Goal: Task Accomplishment & Management: Use online tool/utility

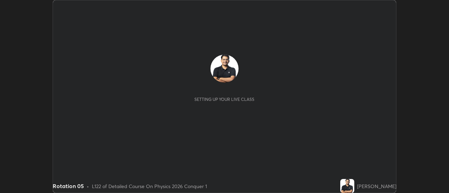
scroll to position [193, 449]
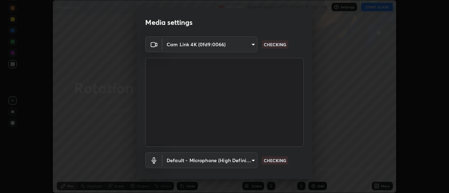
click at [222, 47] on body "Erase all Rotation 05 Recording WAS SCHEDULED TO START AT 9:50 AM Settings STAR…" at bounding box center [224, 96] width 449 height 193
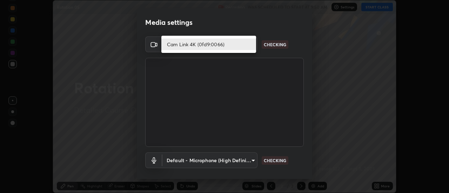
click at [234, 46] on li "Cam Link 4K (0fd9:0066)" at bounding box center [208, 45] width 95 height 12
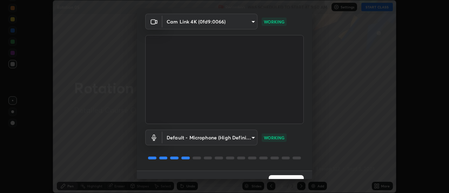
scroll to position [37, 0]
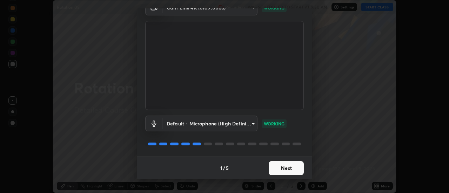
click at [290, 164] on button "Next" at bounding box center [286, 168] width 35 height 14
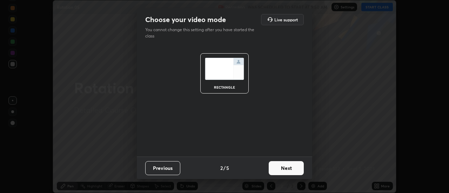
scroll to position [0, 0]
click at [288, 165] on button "Next" at bounding box center [286, 168] width 35 height 14
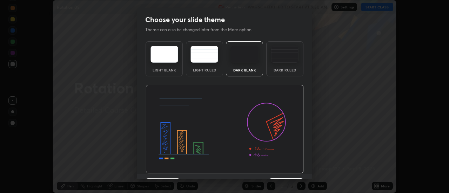
scroll to position [17, 0]
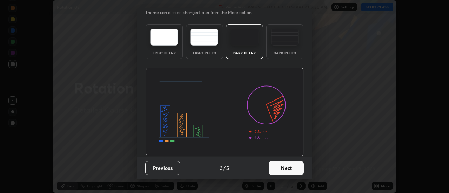
click at [282, 171] on button "Next" at bounding box center [286, 168] width 35 height 14
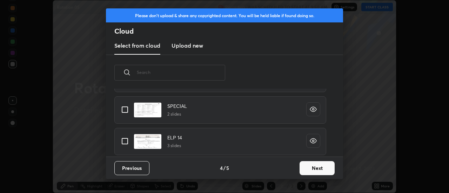
scroll to position [92, 0]
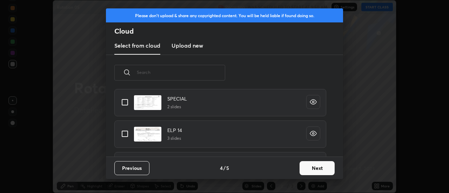
click at [311, 167] on button "Next" at bounding box center [316, 168] width 35 height 14
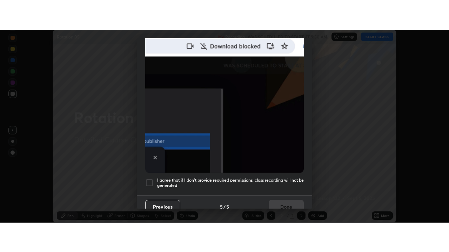
scroll to position [180, 0]
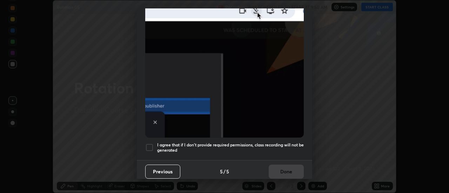
click at [150, 143] on div at bounding box center [149, 147] width 8 height 8
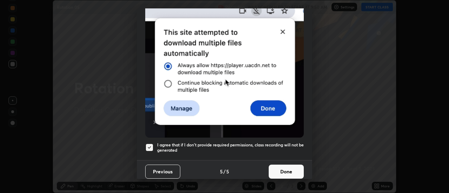
click at [296, 175] on button "Done" at bounding box center [286, 172] width 35 height 14
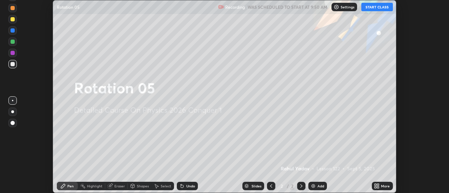
click at [373, 5] on button "START CLASS" at bounding box center [377, 7] width 32 height 8
click at [378, 185] on icon at bounding box center [378, 185] width 2 height 2
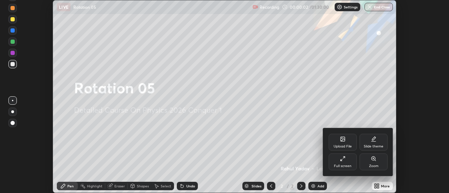
click at [343, 161] on icon at bounding box center [343, 159] width 6 height 6
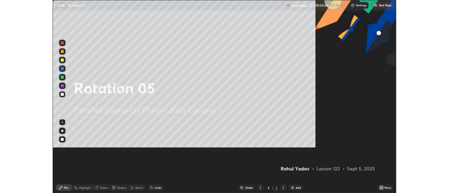
scroll to position [252, 449]
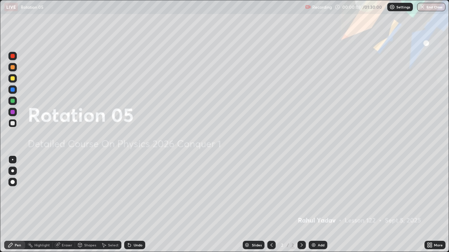
click at [13, 171] on div at bounding box center [12, 171] width 3 height 3
click at [13, 180] on div at bounding box center [12, 182] width 8 height 8
click at [13, 171] on div at bounding box center [12, 171] width 3 height 3
click at [13, 160] on div at bounding box center [12, 159] width 1 height 1
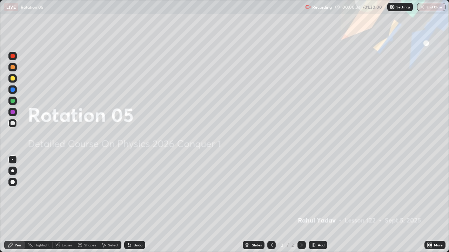
click at [12, 171] on div at bounding box center [12, 171] width 3 height 3
click at [13, 79] on div at bounding box center [13, 78] width 4 height 4
click at [302, 193] on icon at bounding box center [302, 246] width 6 height 6
click at [311, 193] on img at bounding box center [314, 246] width 6 height 6
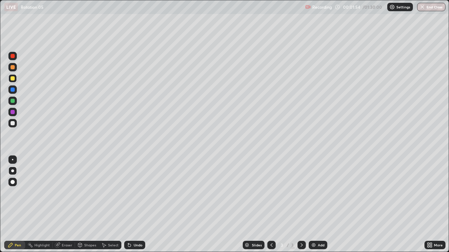
click at [14, 124] on div at bounding box center [13, 123] width 4 height 4
click at [12, 77] on div at bounding box center [13, 78] width 4 height 4
click at [13, 172] on div at bounding box center [12, 171] width 3 height 3
click at [14, 123] on div at bounding box center [13, 123] width 4 height 4
click at [13, 79] on div at bounding box center [13, 78] width 4 height 4
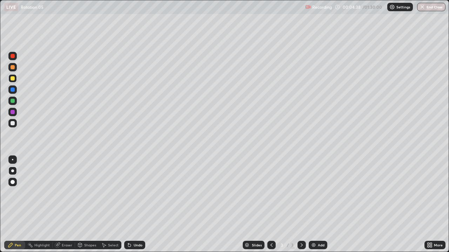
click at [13, 123] on div at bounding box center [13, 123] width 4 height 4
click at [89, 193] on div "Shapes" at bounding box center [87, 245] width 24 height 8
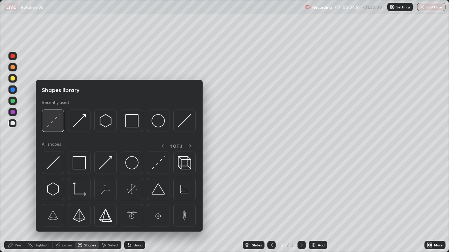
click at [49, 126] on img at bounding box center [52, 120] width 13 height 13
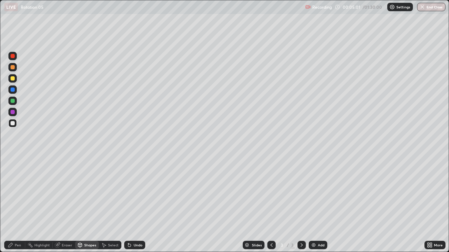
click at [21, 193] on div "Pen" at bounding box center [14, 245] width 21 height 8
click at [86, 193] on div "Shapes" at bounding box center [90, 246] width 12 height 4
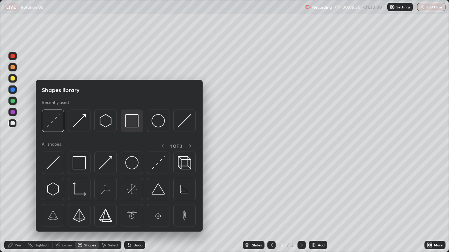
click at [131, 127] on img at bounding box center [131, 120] width 13 height 13
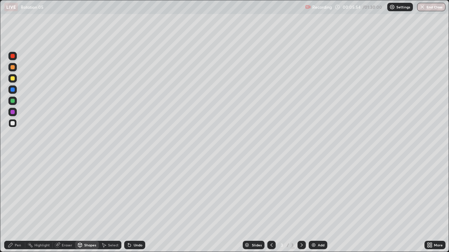
click at [20, 193] on div "Pen" at bounding box center [14, 245] width 21 height 8
click at [12, 123] on div at bounding box center [13, 123] width 4 height 4
click at [115, 193] on div "Select" at bounding box center [113, 246] width 11 height 4
click at [113, 193] on div "Select" at bounding box center [110, 245] width 22 height 8
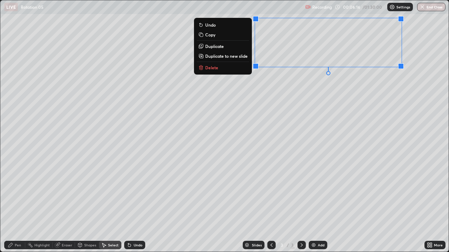
click at [356, 107] on div "0 ° Undo Copy Duplicate Duplicate to new slide Delete" at bounding box center [224, 126] width 448 height 252
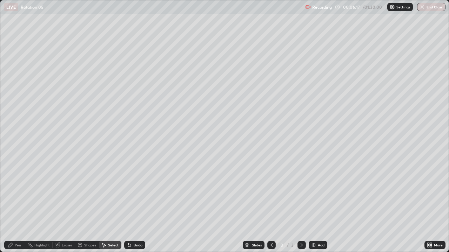
click at [89, 193] on div "Shapes" at bounding box center [90, 246] width 12 height 4
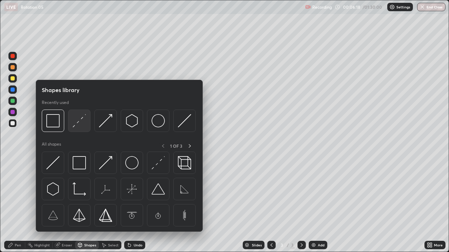
click at [76, 126] on img at bounding box center [79, 120] width 13 height 13
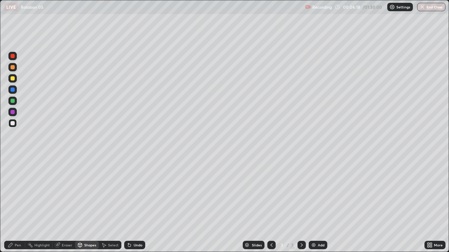
click at [12, 123] on div at bounding box center [13, 123] width 4 height 4
click at [18, 193] on div "Pen" at bounding box center [18, 246] width 6 height 4
click at [13, 123] on div at bounding box center [13, 123] width 4 height 4
click at [132, 193] on div "Undo" at bounding box center [134, 245] width 21 height 8
click at [14, 80] on div at bounding box center [13, 78] width 4 height 4
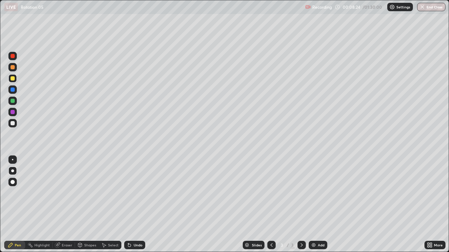
click at [89, 193] on div "Shapes" at bounding box center [87, 245] width 24 height 8
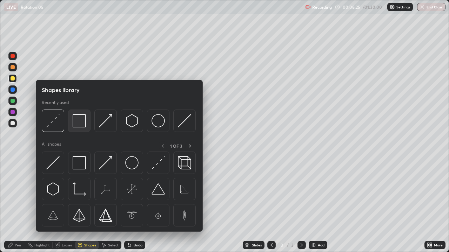
click at [79, 128] on div at bounding box center [79, 121] width 22 height 22
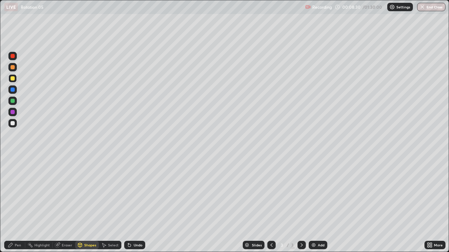
click at [20, 193] on div "Pen" at bounding box center [18, 246] width 6 height 4
click at [13, 125] on div at bounding box center [13, 123] width 4 height 4
click at [86, 193] on div "Shapes" at bounding box center [87, 245] width 24 height 8
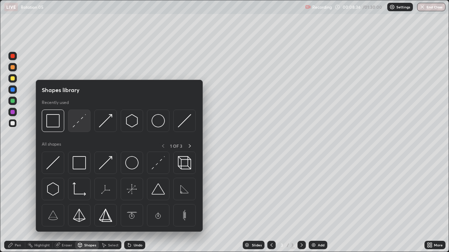
click at [79, 124] on img at bounding box center [79, 120] width 13 height 13
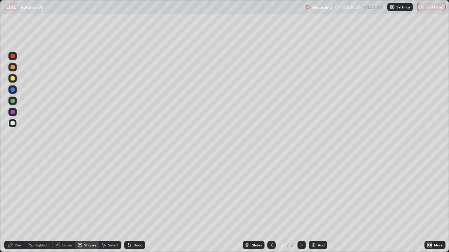
click at [13, 124] on div at bounding box center [13, 123] width 4 height 4
click at [14, 90] on div at bounding box center [13, 90] width 4 height 4
click at [19, 193] on div "Pen" at bounding box center [14, 245] width 21 height 8
click at [14, 124] on div at bounding box center [13, 123] width 4 height 4
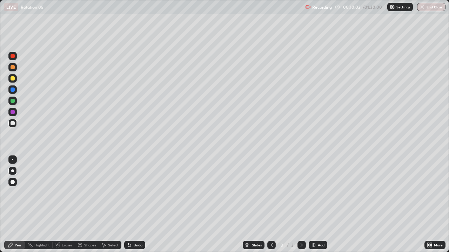
click at [136, 193] on div "Undo" at bounding box center [138, 246] width 9 height 4
click at [65, 193] on div "Eraser" at bounding box center [67, 246] width 11 height 4
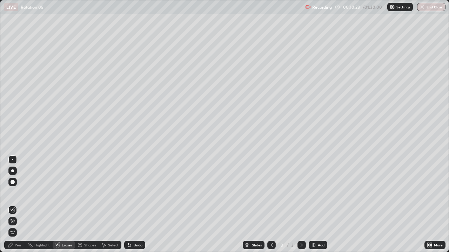
click at [18, 193] on div "Pen" at bounding box center [14, 245] width 21 height 8
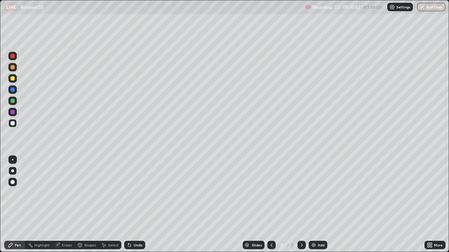
click at [65, 193] on div "Eraser" at bounding box center [64, 245] width 22 height 8
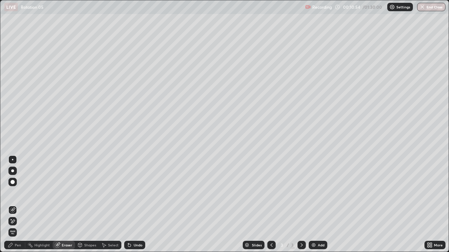
click at [19, 193] on div "Pen" at bounding box center [18, 246] width 6 height 4
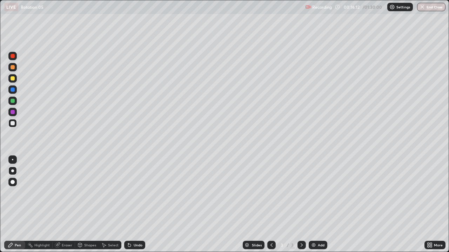
click at [299, 193] on icon at bounding box center [302, 246] width 6 height 6
click at [318, 193] on div "Add" at bounding box center [321, 246] width 7 height 4
click at [92, 193] on div "Shapes" at bounding box center [90, 246] width 12 height 4
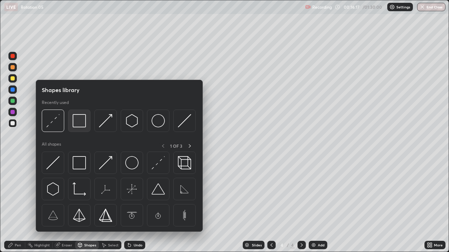
click at [81, 127] on img at bounding box center [79, 120] width 13 height 13
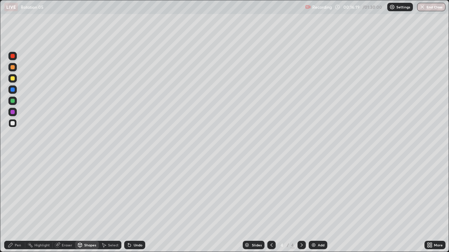
click at [21, 193] on div "Pen" at bounding box center [14, 245] width 21 height 8
click at [13, 79] on div at bounding box center [13, 78] width 4 height 4
click at [91, 193] on div "Shapes" at bounding box center [87, 245] width 24 height 8
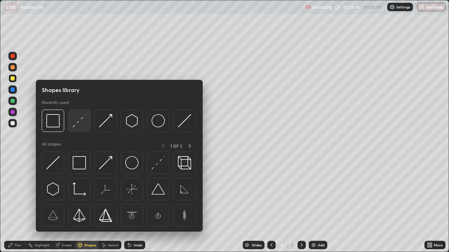
click at [76, 123] on img at bounding box center [79, 120] width 13 height 13
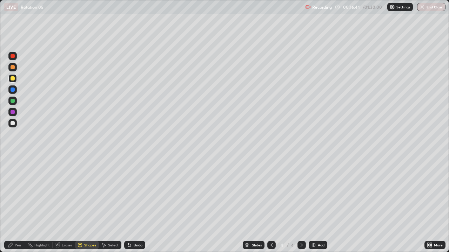
click at [13, 123] on div at bounding box center [13, 123] width 4 height 4
click at [13, 91] on div at bounding box center [13, 90] width 4 height 4
click at [13, 78] on div at bounding box center [13, 78] width 4 height 4
click at [15, 67] on div at bounding box center [12, 67] width 8 height 8
click at [14, 91] on div at bounding box center [13, 90] width 4 height 4
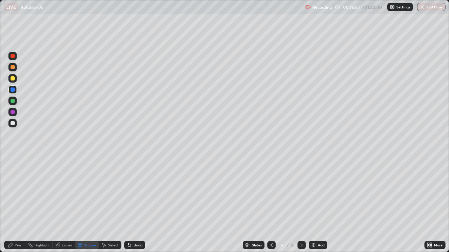
click at [18, 193] on div "Pen" at bounding box center [18, 246] width 6 height 4
click at [11, 126] on div at bounding box center [12, 123] width 8 height 8
click at [14, 121] on div at bounding box center [12, 123] width 8 height 8
click at [13, 123] on div at bounding box center [13, 123] width 4 height 4
click at [16, 79] on div at bounding box center [12, 78] width 8 height 8
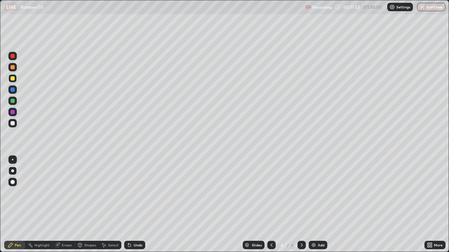
click at [114, 193] on div "Select" at bounding box center [110, 245] width 22 height 8
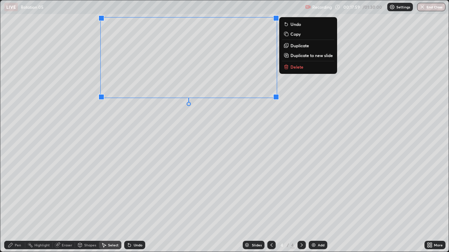
click at [211, 127] on div "0 ° Undo Copy Duplicate Duplicate to new slide Delete" at bounding box center [224, 126] width 448 height 252
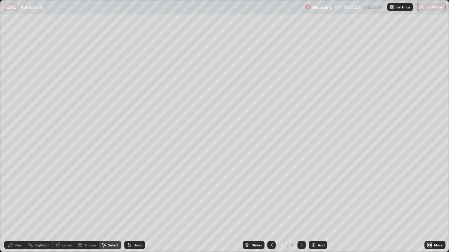
click at [116, 193] on div "Select" at bounding box center [110, 245] width 22 height 8
click at [85, 193] on div "Shapes" at bounding box center [90, 246] width 12 height 4
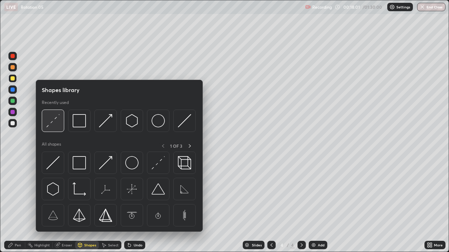
click at [53, 123] on img at bounding box center [52, 120] width 13 height 13
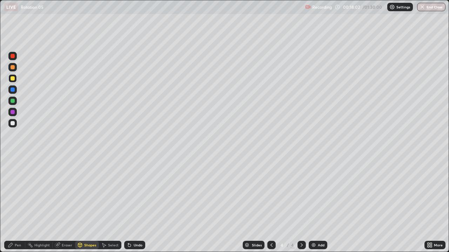
click at [13, 80] on div at bounding box center [13, 78] width 4 height 4
click at [134, 193] on div "Undo" at bounding box center [138, 246] width 9 height 4
click at [21, 193] on div "Pen" at bounding box center [14, 245] width 21 height 8
click at [13, 123] on div at bounding box center [13, 123] width 4 height 4
click at [11, 90] on div at bounding box center [13, 90] width 4 height 4
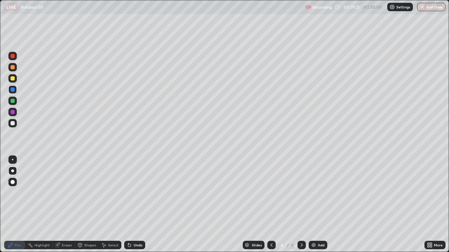
click at [14, 125] on div at bounding box center [12, 123] width 8 height 8
click at [87, 193] on div "Shapes" at bounding box center [87, 245] width 24 height 8
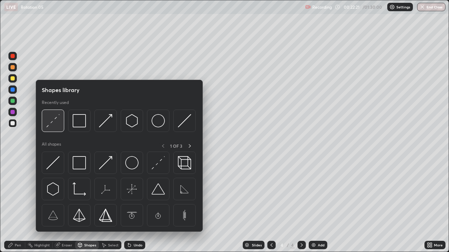
click at [58, 126] on img at bounding box center [52, 120] width 13 height 13
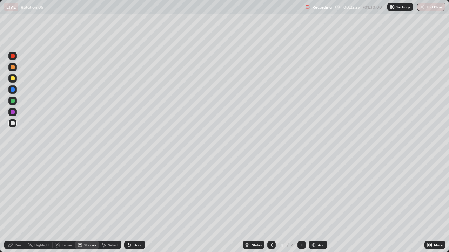
click at [19, 193] on div "Pen" at bounding box center [18, 246] width 6 height 4
click at [427, 193] on icon at bounding box center [428, 244] width 2 height 2
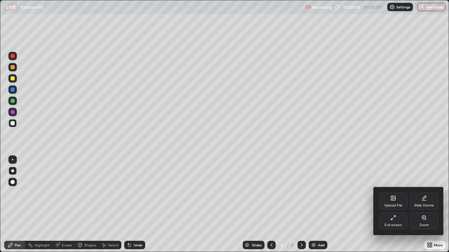
click at [395, 193] on div "Full screen" at bounding box center [393, 226] width 18 height 4
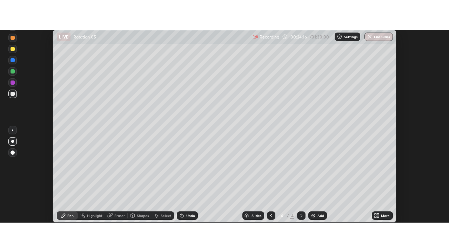
scroll to position [34870, 34614]
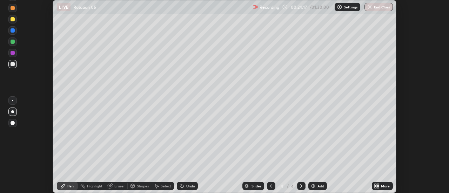
click at [378, 184] on icon at bounding box center [378, 185] width 2 height 2
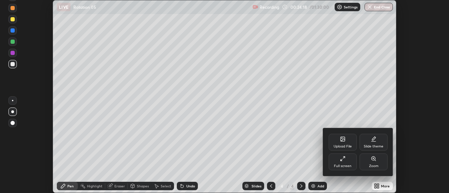
click at [344, 159] on icon at bounding box center [343, 159] width 6 height 6
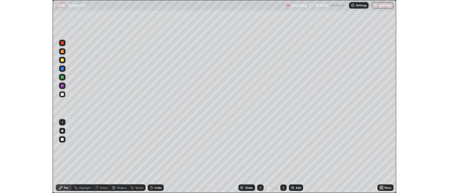
scroll to position [252, 449]
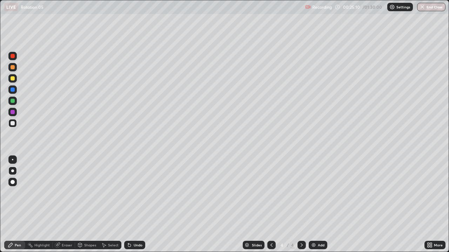
click at [14, 124] on div at bounding box center [13, 123] width 4 height 4
click at [301, 193] on icon at bounding box center [302, 246] width 6 height 6
click at [316, 193] on div "Add" at bounding box center [318, 245] width 19 height 8
click at [95, 193] on div "Shapes" at bounding box center [87, 245] width 24 height 8
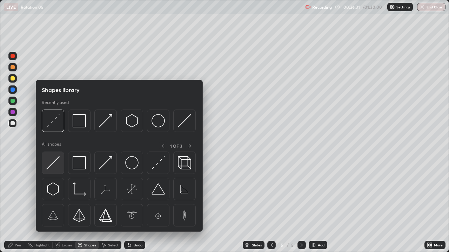
click at [54, 162] on img at bounding box center [52, 162] width 13 height 13
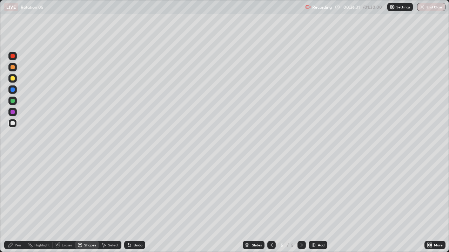
click at [12, 124] on div at bounding box center [13, 123] width 4 height 4
click at [94, 193] on div "Shapes" at bounding box center [90, 246] width 12 height 4
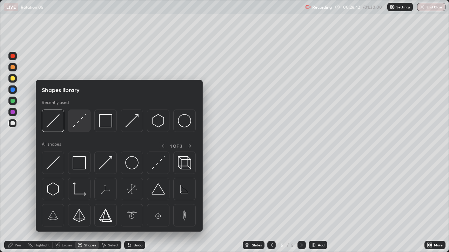
click at [77, 121] on img at bounding box center [79, 120] width 13 height 13
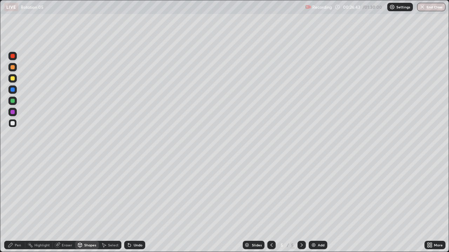
click at [13, 79] on div at bounding box center [13, 78] width 4 height 4
click at [25, 193] on div "Pen" at bounding box center [14, 245] width 21 height 14
click at [13, 123] on div at bounding box center [13, 123] width 4 height 4
click at [13, 79] on div at bounding box center [13, 78] width 4 height 4
click at [12, 125] on div at bounding box center [13, 123] width 4 height 4
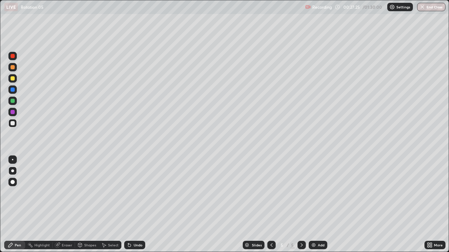
click at [14, 78] on div at bounding box center [13, 78] width 4 height 4
click at [63, 193] on div "Eraser" at bounding box center [67, 246] width 11 height 4
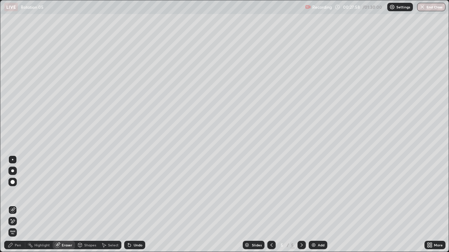
click at [87, 193] on div "Shapes" at bounding box center [87, 245] width 24 height 8
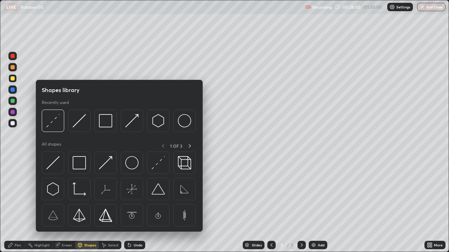
click at [12, 90] on div at bounding box center [13, 90] width 4 height 4
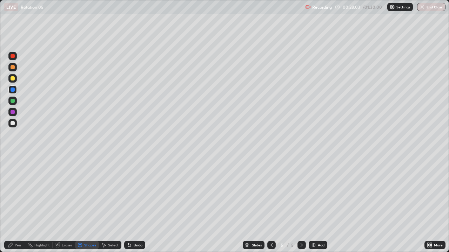
click at [20, 193] on div "Pen" at bounding box center [14, 245] width 21 height 8
click at [14, 125] on div at bounding box center [13, 123] width 4 height 4
click at [11, 79] on div at bounding box center [13, 78] width 4 height 4
click at [13, 93] on div at bounding box center [12, 90] width 8 height 8
click at [12, 123] on div at bounding box center [13, 123] width 4 height 4
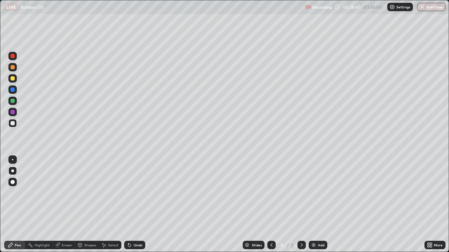
click at [13, 125] on div at bounding box center [13, 123] width 4 height 4
click at [12, 124] on div at bounding box center [13, 123] width 4 height 4
click at [12, 126] on div at bounding box center [12, 123] width 8 height 8
click at [90, 193] on div "Shapes" at bounding box center [90, 246] width 12 height 4
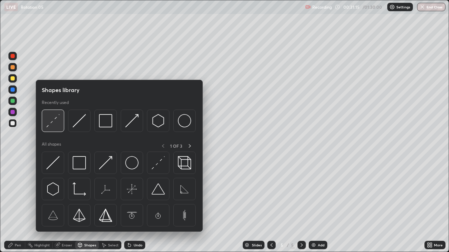
click at [48, 127] on img at bounding box center [52, 120] width 13 height 13
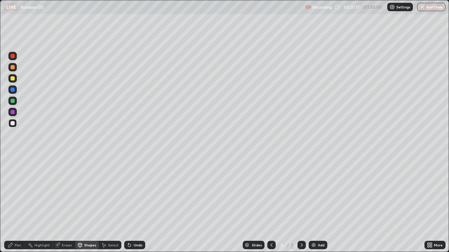
click at [23, 193] on div "Pen" at bounding box center [14, 245] width 21 height 8
click at [66, 193] on div "Eraser" at bounding box center [64, 245] width 22 height 8
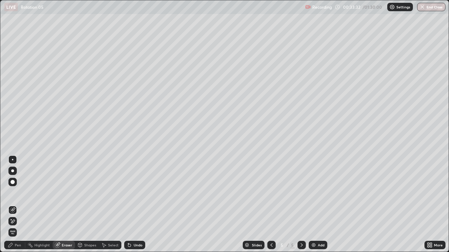
click at [20, 193] on div "Pen" at bounding box center [18, 246] width 6 height 4
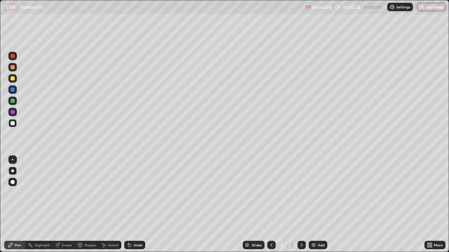
click at [271, 193] on icon at bounding box center [271, 246] width 2 height 4
click at [271, 193] on icon at bounding box center [272, 246] width 6 height 6
click at [302, 193] on icon at bounding box center [302, 246] width 6 height 6
click at [66, 193] on div "Eraser" at bounding box center [67, 246] width 11 height 4
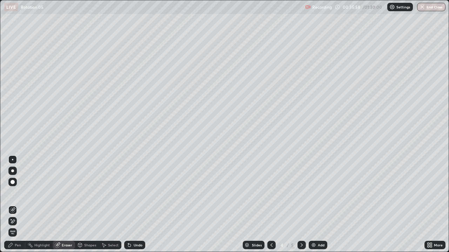
click at [20, 193] on div "Pen" at bounding box center [18, 246] width 6 height 4
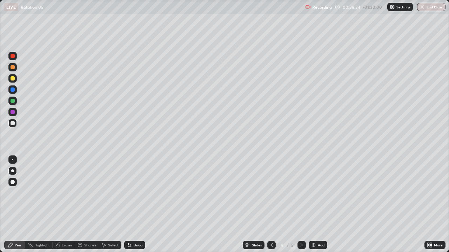
click at [301, 193] on icon at bounding box center [302, 246] width 6 height 6
click at [302, 193] on icon at bounding box center [302, 246] width 6 height 6
click at [312, 193] on div "Add" at bounding box center [318, 245] width 19 height 8
click at [16, 127] on div at bounding box center [12, 123] width 8 height 8
click at [91, 193] on div "Shapes" at bounding box center [90, 246] width 12 height 4
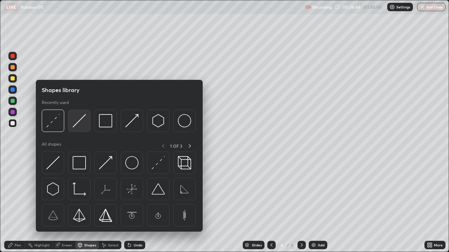
click at [78, 124] on img at bounding box center [79, 120] width 13 height 13
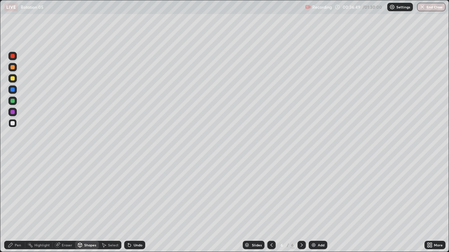
click at [92, 193] on div "Shapes" at bounding box center [90, 246] width 12 height 4
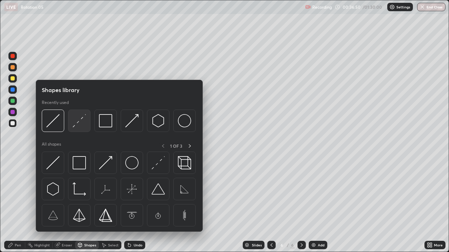
click at [78, 123] on img at bounding box center [79, 120] width 13 height 13
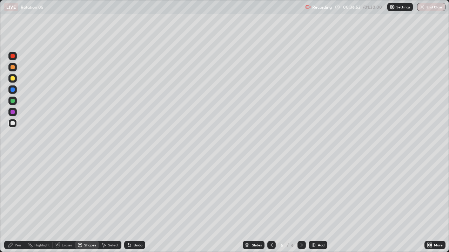
click at [19, 193] on div "Pen" at bounding box center [18, 246] width 6 height 4
click at [13, 124] on div at bounding box center [13, 123] width 4 height 4
click at [12, 77] on div at bounding box center [13, 78] width 4 height 4
click at [86, 193] on div "Shapes" at bounding box center [90, 246] width 12 height 4
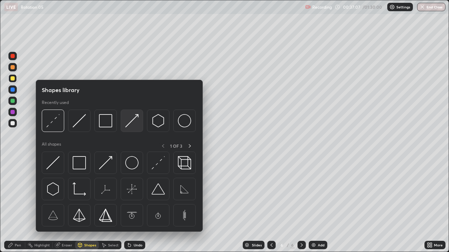
click at [133, 124] on img at bounding box center [131, 120] width 13 height 13
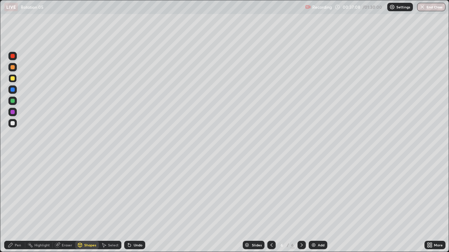
click at [13, 90] on div at bounding box center [13, 90] width 4 height 4
click at [22, 193] on div "Pen" at bounding box center [14, 245] width 21 height 8
click at [13, 89] on div at bounding box center [13, 90] width 4 height 4
click at [88, 193] on div "Shapes" at bounding box center [87, 245] width 24 height 8
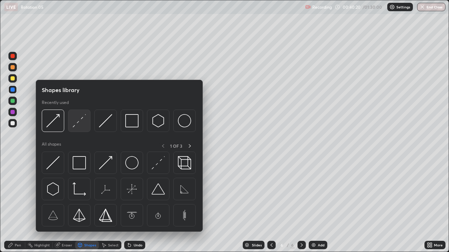
click at [78, 121] on img at bounding box center [79, 120] width 13 height 13
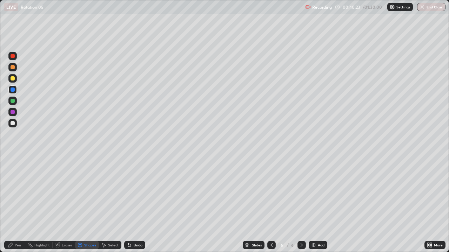
click at [113, 193] on div "Select" at bounding box center [113, 246] width 11 height 4
click at [110, 193] on div "Select" at bounding box center [113, 246] width 11 height 4
click at [91, 193] on div "Shapes" at bounding box center [87, 245] width 24 height 8
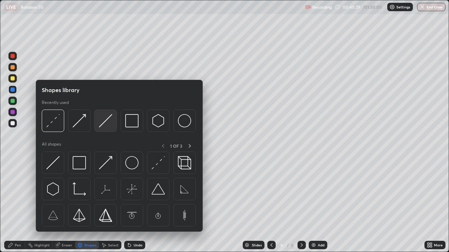
click at [104, 125] on img at bounding box center [105, 120] width 13 height 13
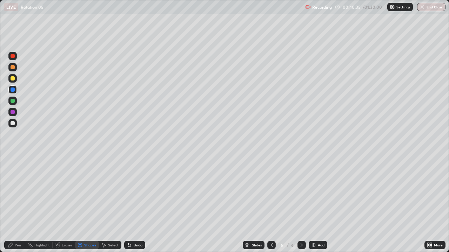
click at [132, 193] on div "Undo" at bounding box center [134, 245] width 21 height 8
click at [129, 193] on div "Undo" at bounding box center [134, 245] width 21 height 8
click at [127, 193] on div "Undo" at bounding box center [134, 245] width 21 height 8
click at [21, 193] on div "Pen" at bounding box center [18, 246] width 6 height 4
click at [11, 123] on div at bounding box center [13, 123] width 4 height 4
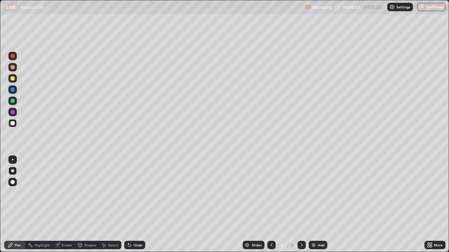
click at [88, 193] on div "Shapes" at bounding box center [90, 246] width 12 height 4
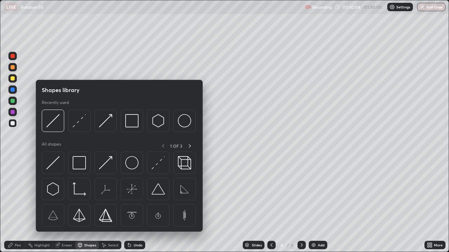
click at [67, 193] on div "Eraser" at bounding box center [67, 246] width 11 height 4
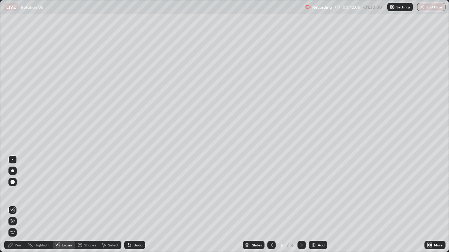
click at [17, 193] on div "Pen" at bounding box center [18, 246] width 6 height 4
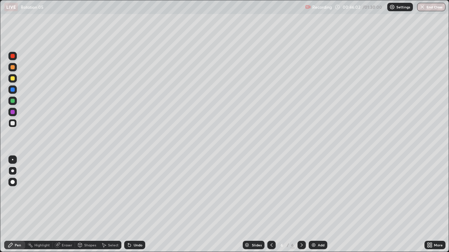
click at [300, 193] on icon at bounding box center [302, 246] width 6 height 6
click at [313, 193] on img at bounding box center [314, 246] width 6 height 6
click at [14, 79] on div at bounding box center [13, 78] width 4 height 4
click at [13, 79] on div at bounding box center [13, 78] width 4 height 4
click at [13, 80] on div at bounding box center [13, 78] width 4 height 4
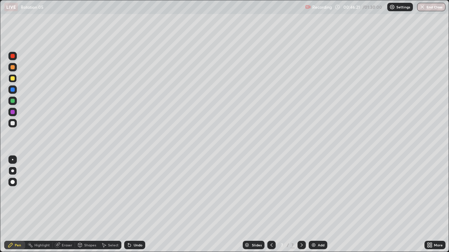
click at [11, 79] on div at bounding box center [13, 78] width 4 height 4
click at [13, 121] on div at bounding box center [12, 123] width 8 height 8
click at [130, 193] on icon at bounding box center [130, 246] width 6 height 6
click at [128, 193] on icon at bounding box center [129, 245] width 3 height 3
click at [64, 193] on div "Eraser" at bounding box center [64, 245] width 22 height 8
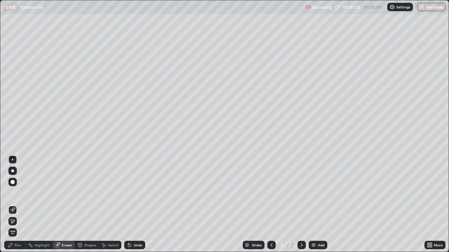
click at [19, 193] on div "Pen" at bounding box center [18, 246] width 6 height 4
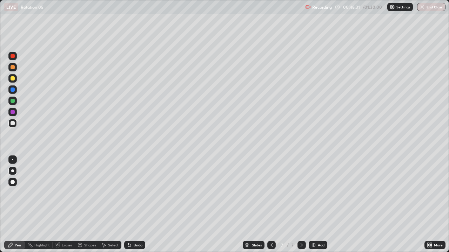
click at [13, 79] on div at bounding box center [13, 78] width 4 height 4
click at [93, 193] on div "Shapes" at bounding box center [90, 246] width 12 height 4
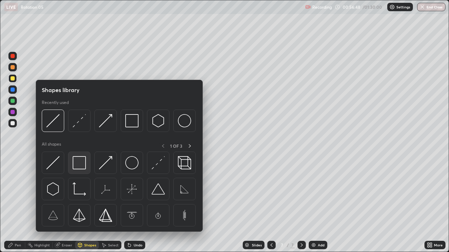
click at [80, 167] on img at bounding box center [79, 162] width 13 height 13
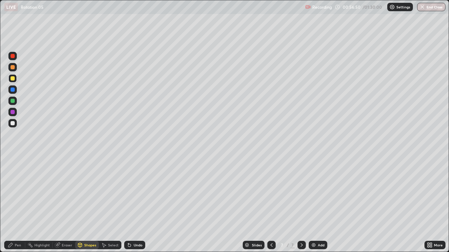
click at [20, 193] on div "Pen" at bounding box center [18, 246] width 6 height 4
click at [113, 193] on div "Select" at bounding box center [113, 246] width 11 height 4
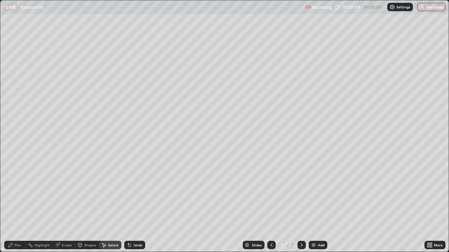
click at [90, 193] on div "Shapes" at bounding box center [87, 245] width 24 height 8
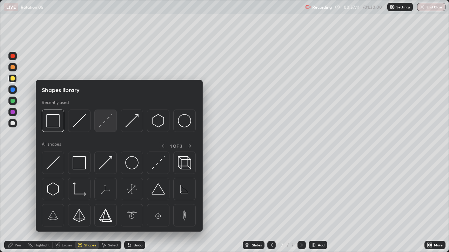
click at [104, 124] on img at bounding box center [105, 120] width 13 height 13
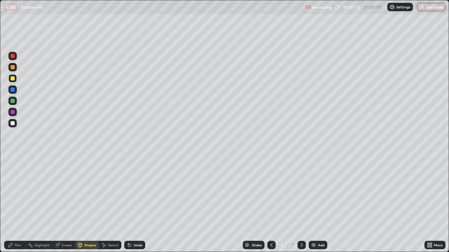
click at [18, 193] on div "Pen" at bounding box center [18, 246] width 6 height 4
click at [12, 124] on div at bounding box center [13, 123] width 4 height 4
click at [67, 193] on div "Eraser" at bounding box center [67, 246] width 11 height 4
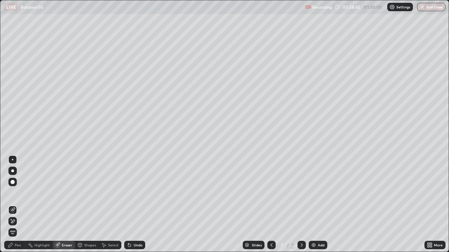
click at [15, 193] on div "Pen" at bounding box center [14, 245] width 21 height 8
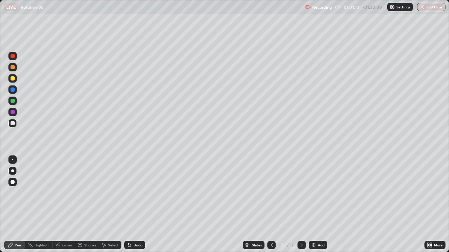
click at [90, 193] on div "Shapes" at bounding box center [87, 245] width 24 height 8
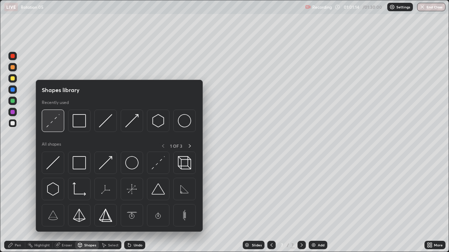
click at [53, 123] on img at bounding box center [52, 120] width 13 height 13
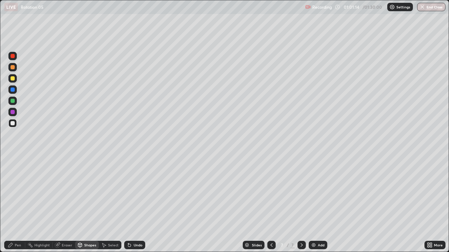
click at [13, 90] on div at bounding box center [13, 90] width 4 height 4
click at [19, 193] on div "Pen" at bounding box center [18, 246] width 6 height 4
click at [13, 124] on div at bounding box center [13, 123] width 4 height 4
click at [13, 122] on div at bounding box center [13, 123] width 4 height 4
click at [89, 193] on div "Shapes" at bounding box center [90, 246] width 12 height 4
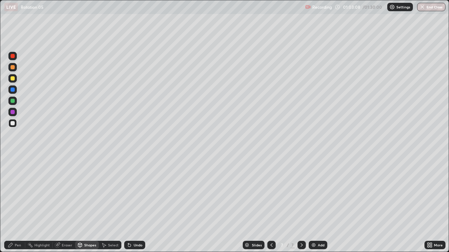
click at [128, 193] on icon at bounding box center [129, 245] width 3 height 3
click at [128, 193] on icon at bounding box center [128, 244] width 1 height 1
click at [129, 193] on icon at bounding box center [129, 245] width 3 height 3
click at [21, 193] on div "Pen" at bounding box center [14, 245] width 21 height 8
click at [13, 90] on div at bounding box center [13, 90] width 4 height 4
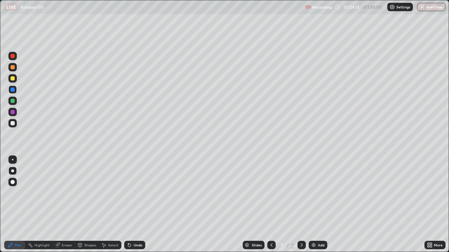
click at [13, 125] on div at bounding box center [13, 123] width 4 height 4
click at [301, 193] on icon at bounding box center [302, 246] width 6 height 6
click at [318, 193] on div "Add" at bounding box center [321, 246] width 7 height 4
click at [12, 126] on div at bounding box center [12, 123] width 8 height 8
click at [89, 193] on div "Shapes" at bounding box center [90, 246] width 12 height 4
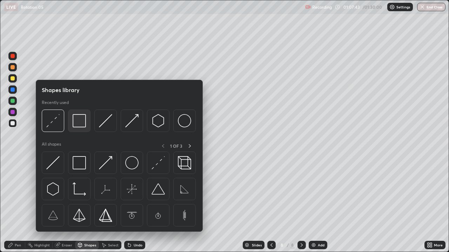
click at [80, 128] on div at bounding box center [79, 121] width 22 height 22
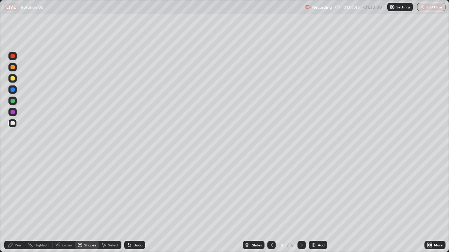
click at [20, 193] on div "Pen" at bounding box center [14, 245] width 21 height 8
click at [13, 127] on div at bounding box center [12, 123] width 8 height 8
click at [14, 79] on div at bounding box center [13, 78] width 4 height 4
click at [89, 193] on div "Shapes" at bounding box center [90, 246] width 12 height 4
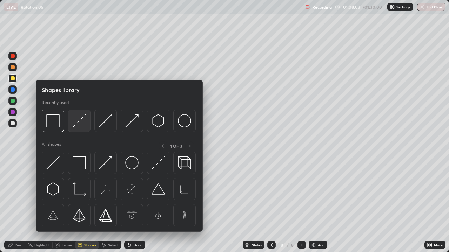
click at [77, 122] on img at bounding box center [79, 120] width 13 height 13
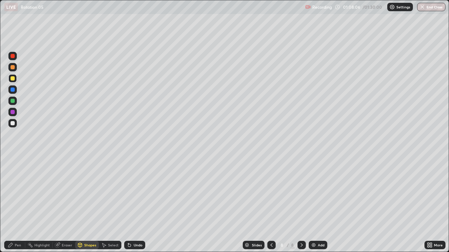
click at [21, 193] on div "Pen" at bounding box center [14, 245] width 21 height 8
click at [12, 123] on div at bounding box center [13, 123] width 4 height 4
click at [67, 193] on div "Eraser" at bounding box center [64, 245] width 22 height 8
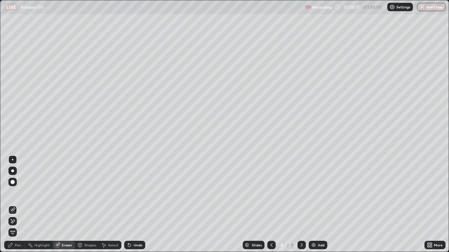
click at [21, 193] on div "Pen" at bounding box center [14, 245] width 21 height 8
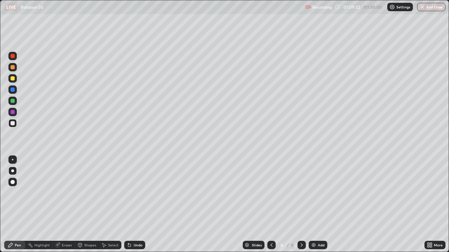
click at [115, 193] on div "Select" at bounding box center [110, 245] width 22 height 8
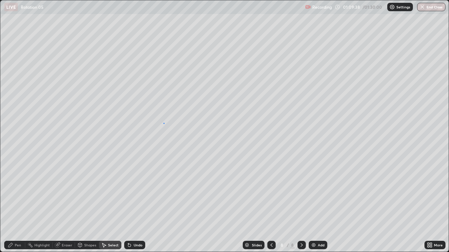
click at [163, 123] on div "0 ° Undo Copy Duplicate Duplicate to new slide Delete" at bounding box center [224, 126] width 448 height 252
click at [91, 193] on div "Shapes" at bounding box center [90, 246] width 12 height 4
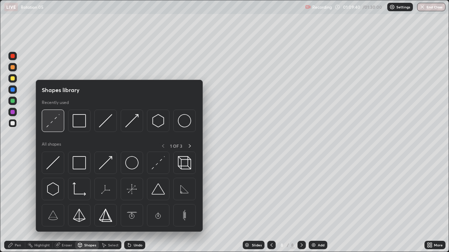
click at [53, 123] on img at bounding box center [52, 120] width 13 height 13
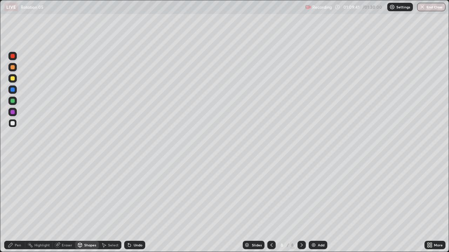
click at [12, 123] on div at bounding box center [13, 123] width 4 height 4
click at [13, 80] on div at bounding box center [13, 78] width 4 height 4
click at [20, 193] on div "Pen" at bounding box center [14, 245] width 21 height 8
click at [14, 127] on div at bounding box center [12, 123] width 8 height 8
click at [142, 193] on div "Undo" at bounding box center [134, 245] width 21 height 8
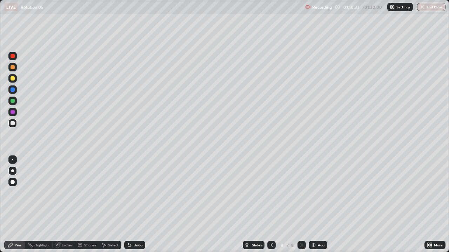
click at [141, 193] on div "Undo" at bounding box center [134, 245] width 21 height 8
click at [65, 193] on div "Eraser" at bounding box center [67, 246] width 11 height 4
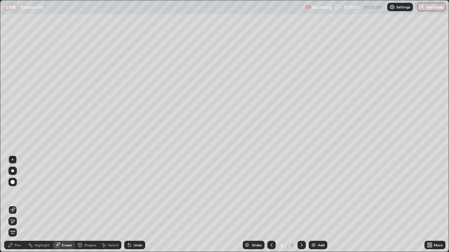
click at [19, 193] on div "Pen" at bounding box center [14, 245] width 21 height 8
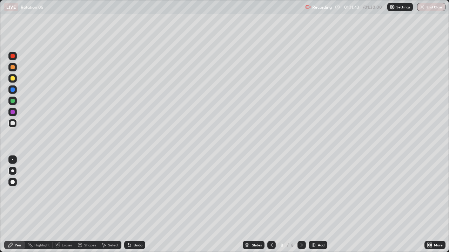
click at [11, 79] on div at bounding box center [13, 78] width 4 height 4
click at [428, 193] on icon at bounding box center [428, 244] width 2 height 2
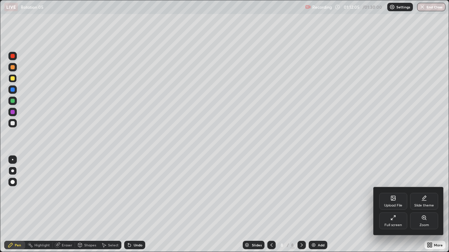
click at [395, 193] on icon at bounding box center [393, 218] width 6 height 6
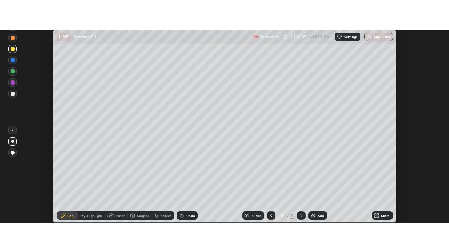
scroll to position [34870, 34614]
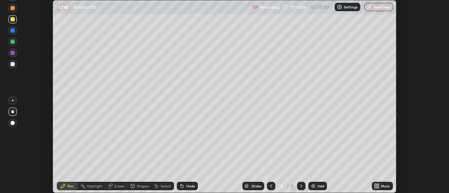
click at [374, 184] on icon at bounding box center [377, 186] width 6 height 6
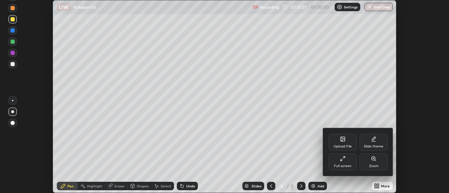
click at [349, 159] on div "Full screen" at bounding box center [343, 162] width 28 height 17
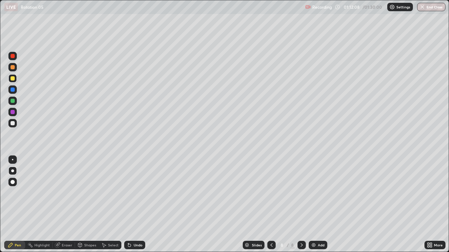
scroll to position [252, 449]
click at [14, 125] on div at bounding box center [12, 123] width 8 height 8
click at [13, 79] on div at bounding box center [13, 78] width 4 height 4
click at [14, 123] on div at bounding box center [13, 123] width 4 height 4
click at [13, 122] on div at bounding box center [13, 123] width 4 height 4
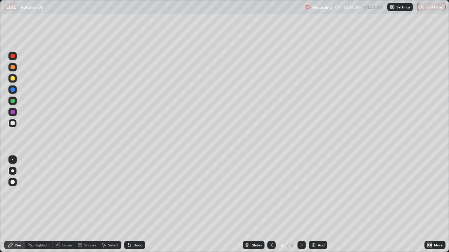
click at [80, 193] on icon at bounding box center [80, 246] width 0 height 2
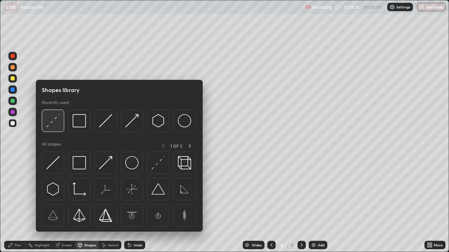
click at [53, 123] on img at bounding box center [52, 120] width 13 height 13
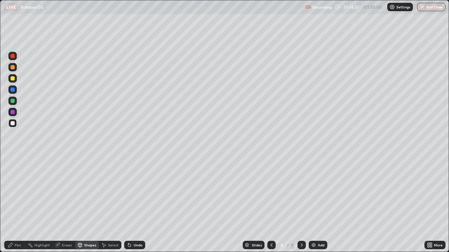
click at [17, 193] on div "Pen" at bounding box center [18, 246] width 6 height 4
click at [94, 193] on div "Shapes" at bounding box center [90, 246] width 12 height 4
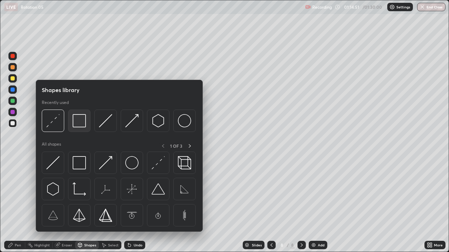
click at [80, 128] on div at bounding box center [79, 121] width 22 height 22
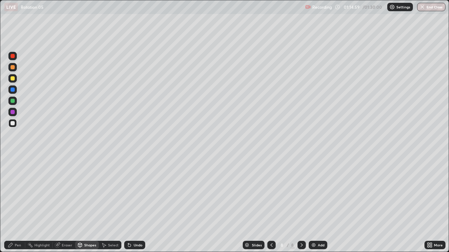
click at [18, 193] on div "Pen" at bounding box center [14, 245] width 21 height 8
click at [14, 123] on div at bounding box center [13, 123] width 4 height 4
click at [12, 79] on div at bounding box center [13, 78] width 4 height 4
click at [131, 193] on div "Undo" at bounding box center [134, 245] width 21 height 8
click at [134, 193] on div "Undo" at bounding box center [138, 246] width 9 height 4
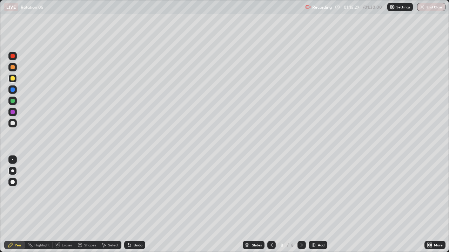
click at [68, 193] on div "Eraser" at bounding box center [67, 246] width 11 height 4
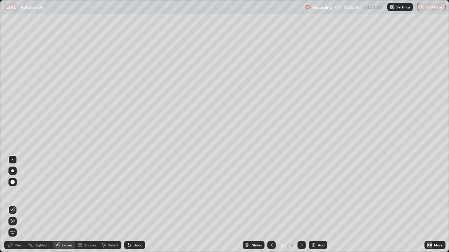
click at [17, 193] on div "Pen" at bounding box center [18, 246] width 6 height 4
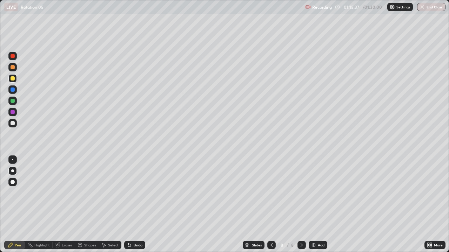
click at [15, 89] on div at bounding box center [12, 90] width 8 height 8
click at [47, 193] on div "Highlight" at bounding box center [41, 246] width 15 height 4
click at [16, 193] on div "Pen" at bounding box center [18, 246] width 6 height 4
click at [13, 123] on div at bounding box center [13, 123] width 4 height 4
click at [301, 193] on icon at bounding box center [302, 246] width 6 height 6
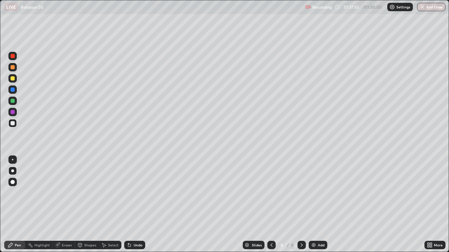
click at [325, 193] on div "Add" at bounding box center [318, 245] width 19 height 8
click at [14, 123] on div at bounding box center [13, 123] width 4 height 4
click at [93, 193] on div "Shapes" at bounding box center [87, 245] width 24 height 8
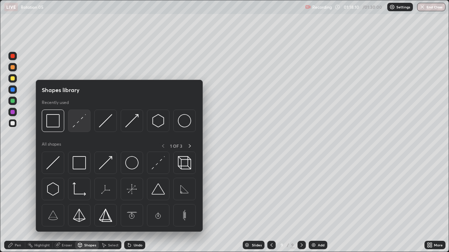
click at [79, 121] on img at bounding box center [79, 120] width 13 height 13
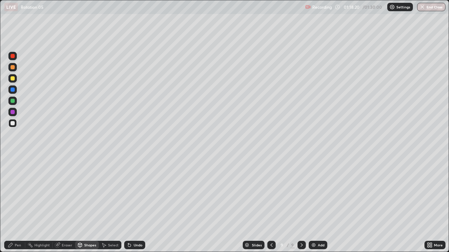
click at [11, 79] on div at bounding box center [13, 78] width 4 height 4
click at [16, 193] on div "Pen" at bounding box center [18, 246] width 6 height 4
click at [11, 125] on div at bounding box center [13, 123] width 4 height 4
click at [11, 79] on div at bounding box center [13, 78] width 4 height 4
click at [12, 124] on div at bounding box center [13, 123] width 4 height 4
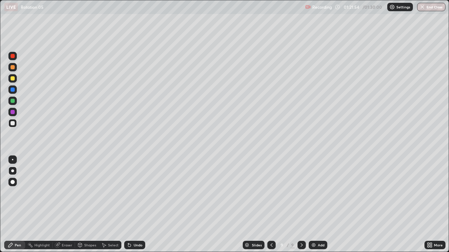
click at [12, 79] on div at bounding box center [13, 78] width 4 height 4
click at [12, 123] on div at bounding box center [13, 123] width 4 height 4
click at [13, 79] on div at bounding box center [13, 78] width 4 height 4
click at [13, 124] on div at bounding box center [13, 123] width 4 height 4
click at [11, 90] on div at bounding box center [13, 90] width 4 height 4
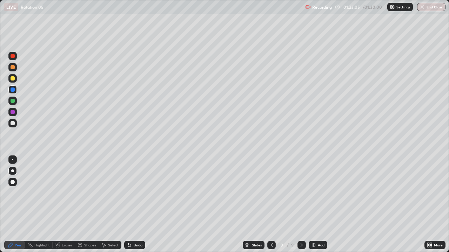
click at [14, 125] on div at bounding box center [13, 123] width 4 height 4
click at [272, 193] on icon at bounding box center [272, 246] width 6 height 6
click at [299, 193] on icon at bounding box center [302, 246] width 6 height 6
click at [201, 193] on div "Slides 9 / 9 Add" at bounding box center [284, 245] width 279 height 14
click at [432, 10] on button "End Class" at bounding box center [432, 7] width 28 height 8
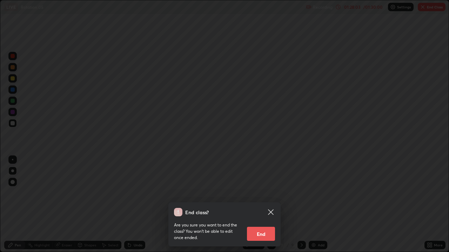
click at [264, 193] on button "End" at bounding box center [261, 234] width 28 height 14
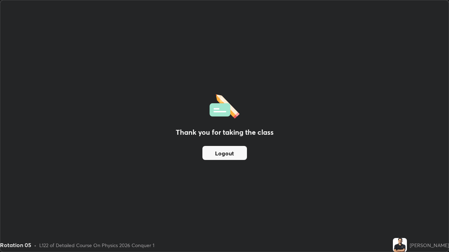
click at [227, 154] on button "Logout" at bounding box center [224, 153] width 45 height 14
click at [225, 149] on button "Logout" at bounding box center [224, 153] width 45 height 14
